Goal: Task Accomplishment & Management: Complete application form

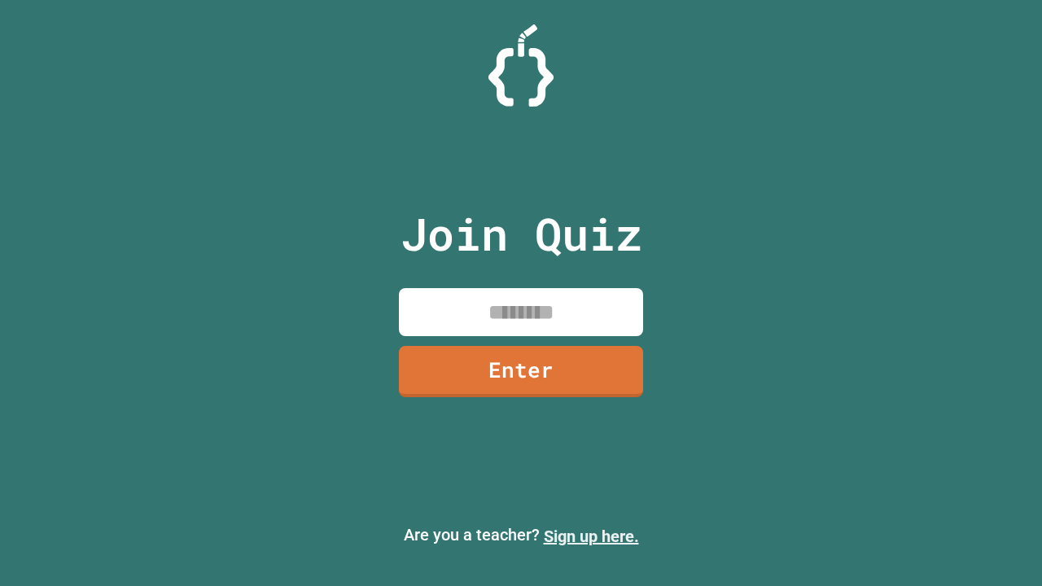
click at [591, 536] on link "Sign up here." at bounding box center [591, 537] width 95 height 20
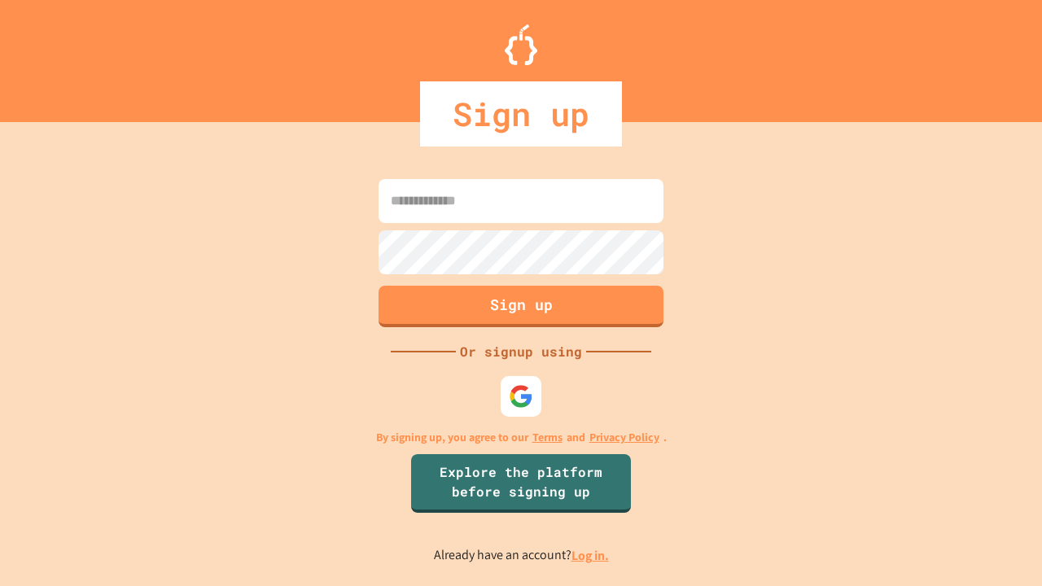
click at [591, 555] on link "Log in." at bounding box center [589, 555] width 37 height 17
